Goal: Transaction & Acquisition: Purchase product/service

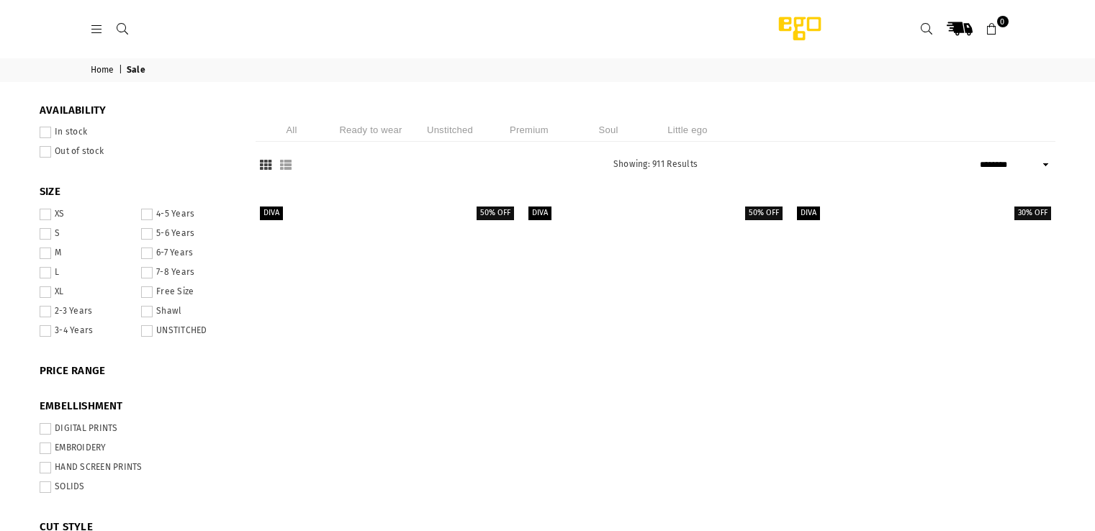
select select "******"
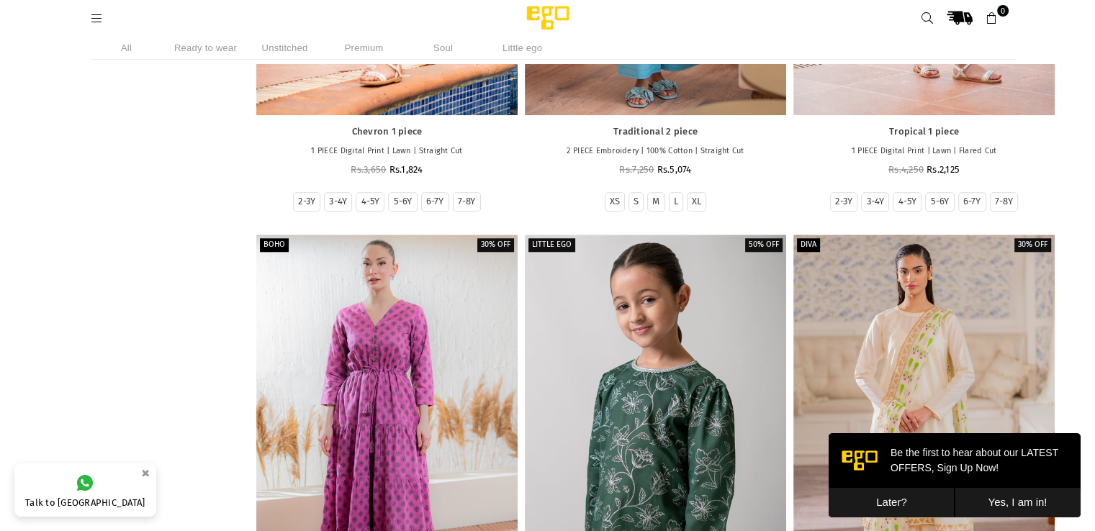
scroll to position [1892, 0]
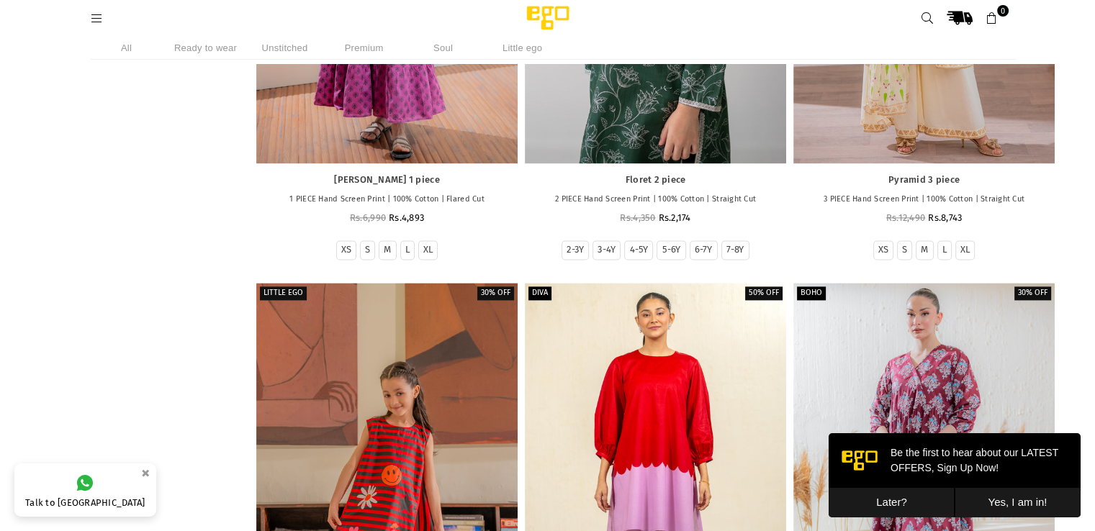
click at [228, 47] on li "Ready to wear" at bounding box center [206, 48] width 72 height 24
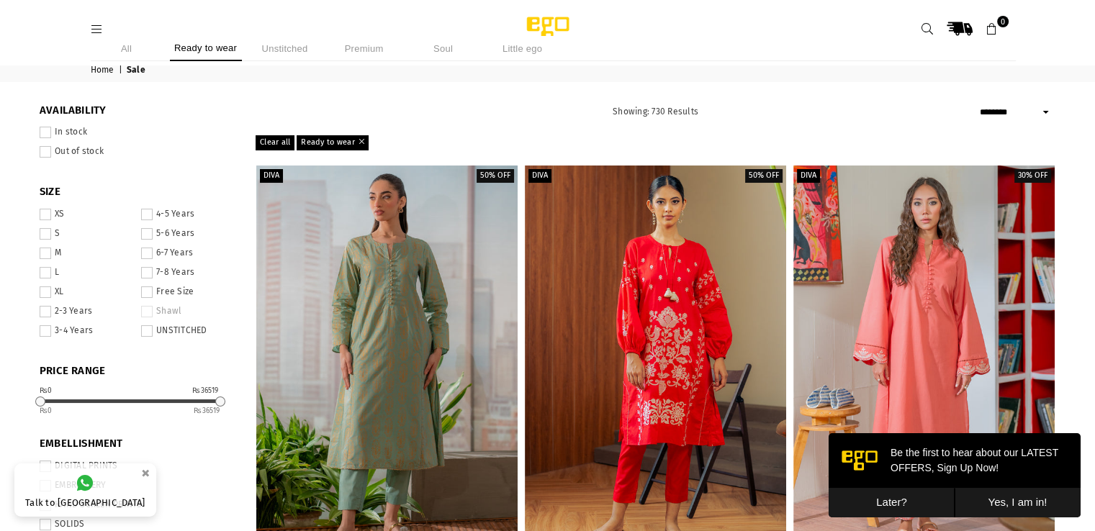
click at [294, 50] on li "Unstitched" at bounding box center [285, 48] width 72 height 25
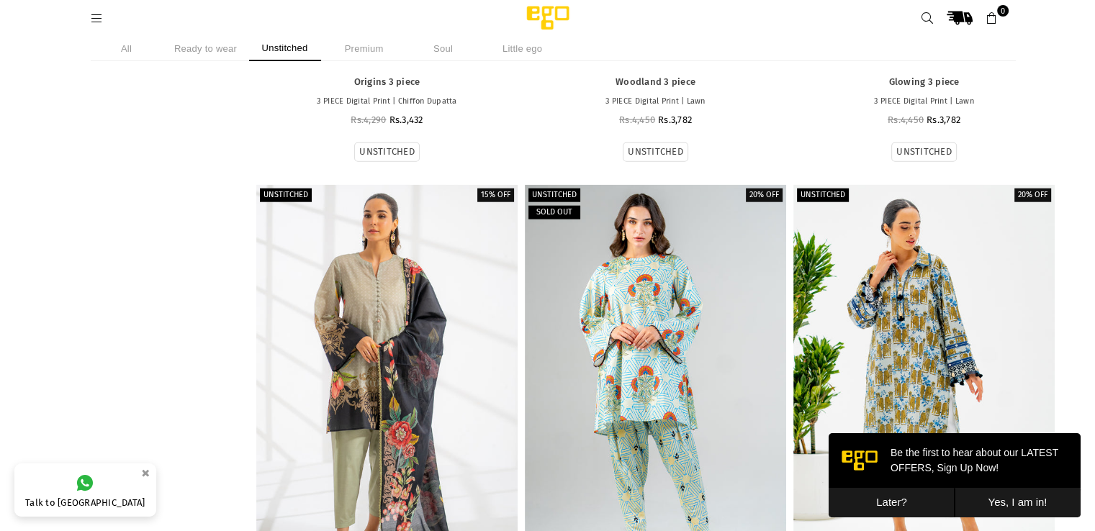
scroll to position [3583, 0]
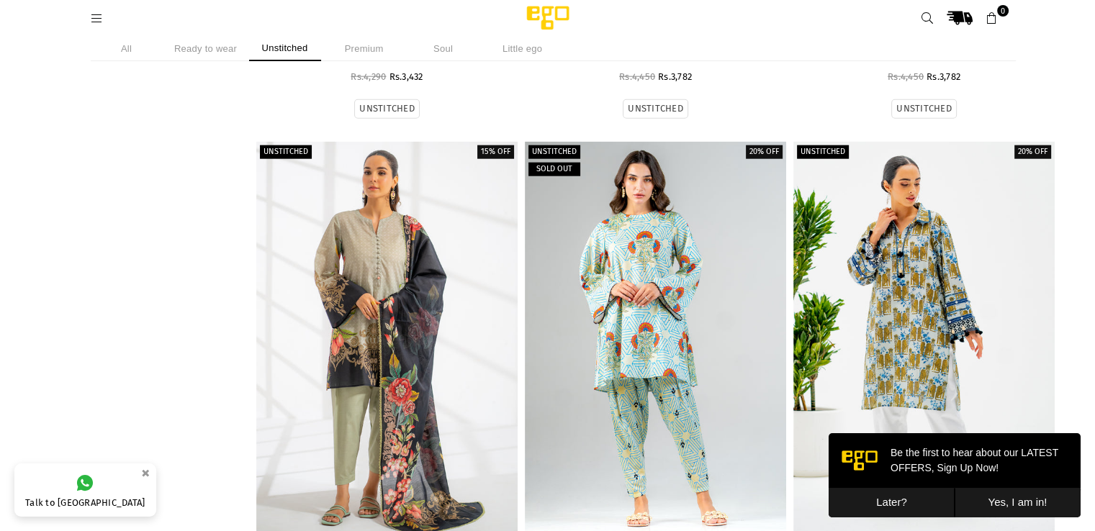
drag, startPoint x: 1105, startPoint y: 71, endPoint x: 210, endPoint y: 60, distance: 895.9
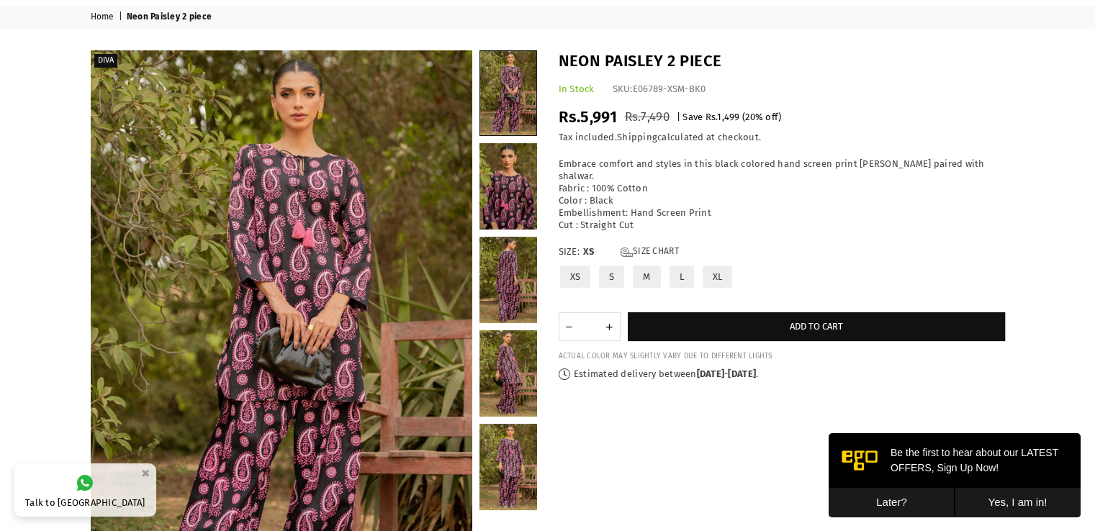
scroll to position [63, 0]
